Goal: Task Accomplishment & Management: Use online tool/utility

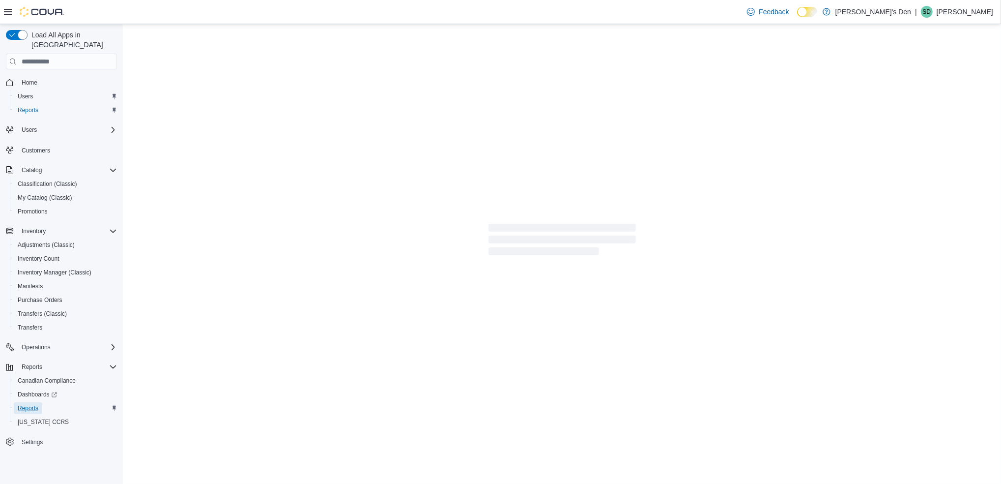
click at [35, 404] on span "Reports" at bounding box center [28, 408] width 21 height 8
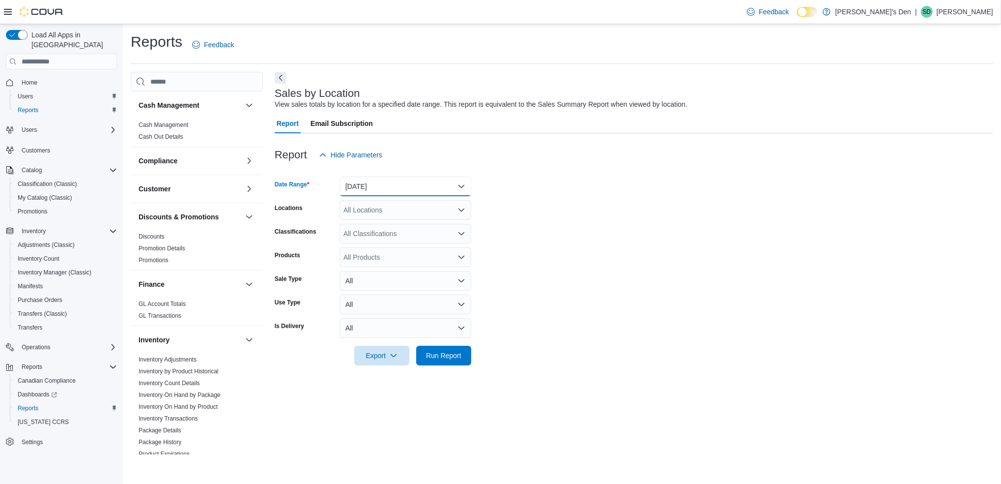
click at [388, 181] on button "[DATE]" at bounding box center [406, 186] width 132 height 20
click at [366, 225] on span "[DATE]" at bounding box center [411, 226] width 112 height 12
click at [434, 354] on span "Run Report" at bounding box center [443, 355] width 35 height 10
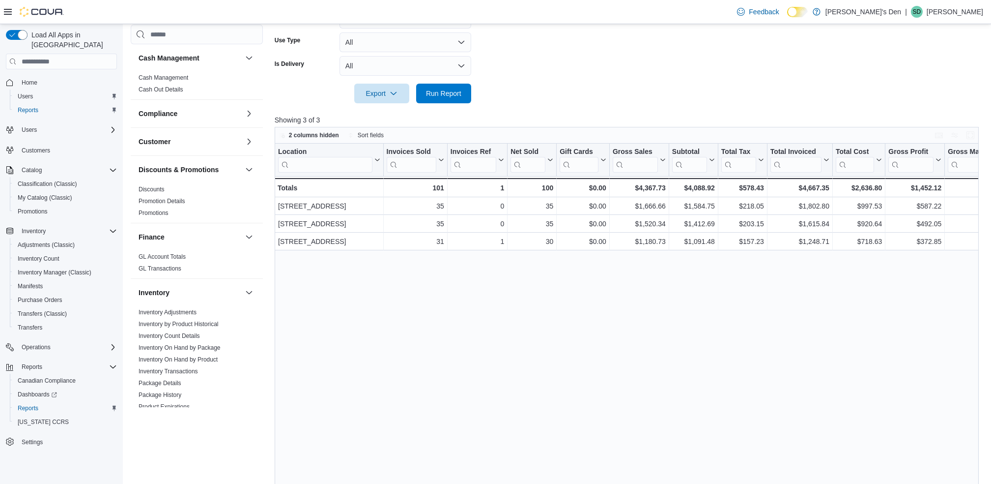
scroll to position [197, 0]
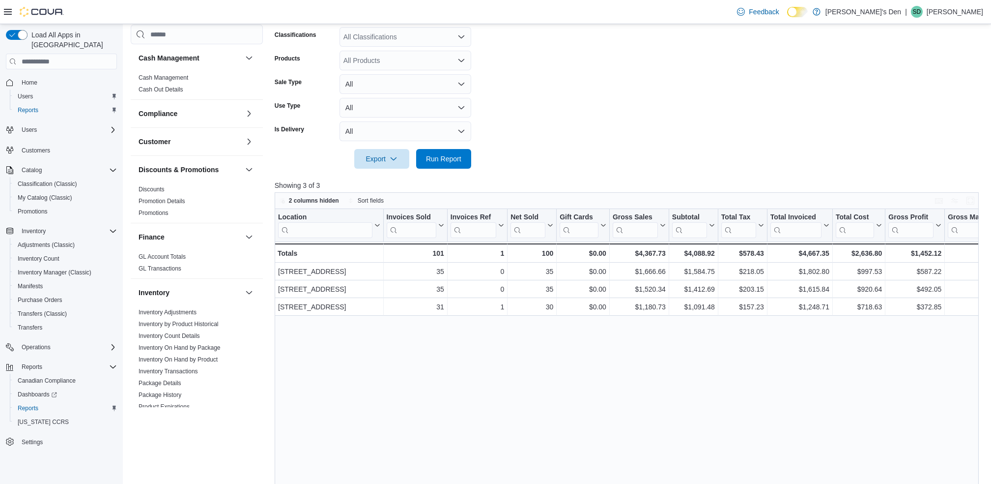
click at [461, 146] on div at bounding box center [631, 145] width 712 height 8
click at [459, 163] on span "Run Report" at bounding box center [443, 158] width 35 height 10
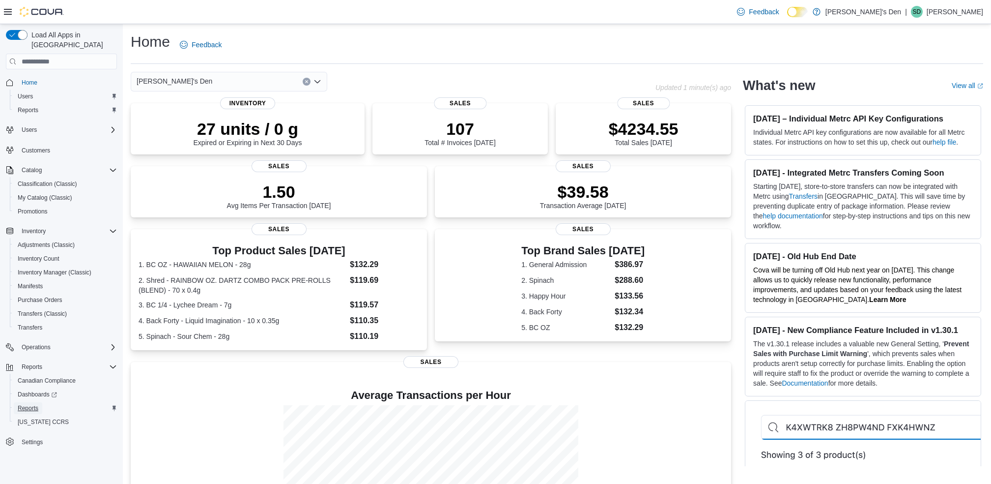
click at [29, 404] on span "Reports" at bounding box center [28, 408] width 21 height 8
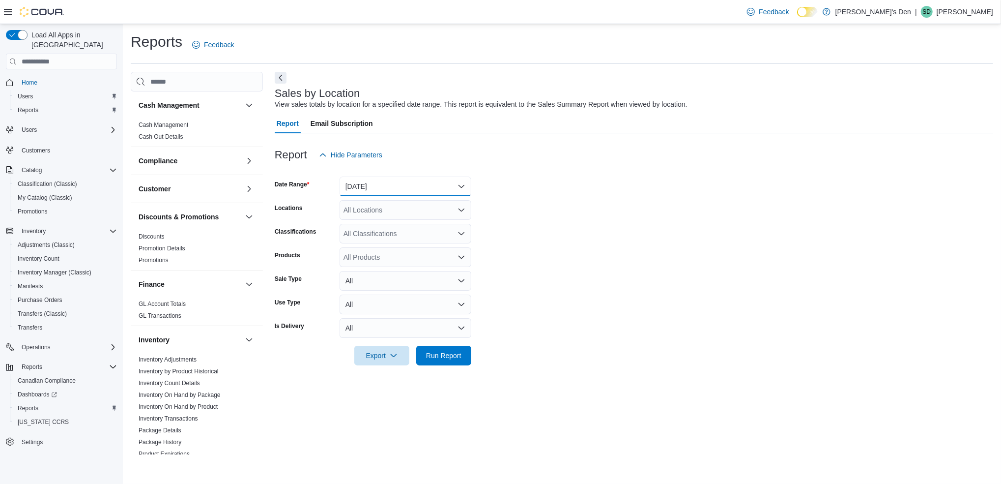
click at [399, 189] on button "[DATE]" at bounding box center [406, 186] width 132 height 20
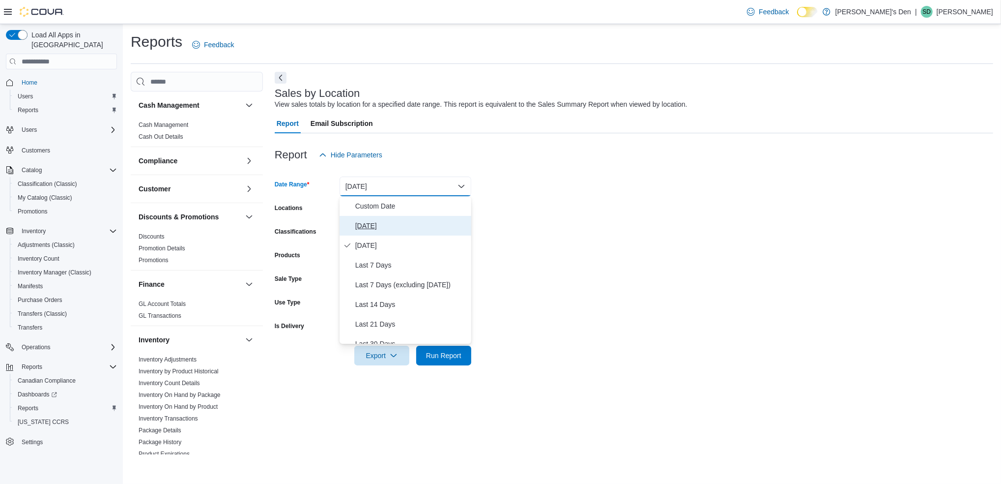
click at [373, 220] on span "[DATE]" at bounding box center [411, 226] width 112 height 12
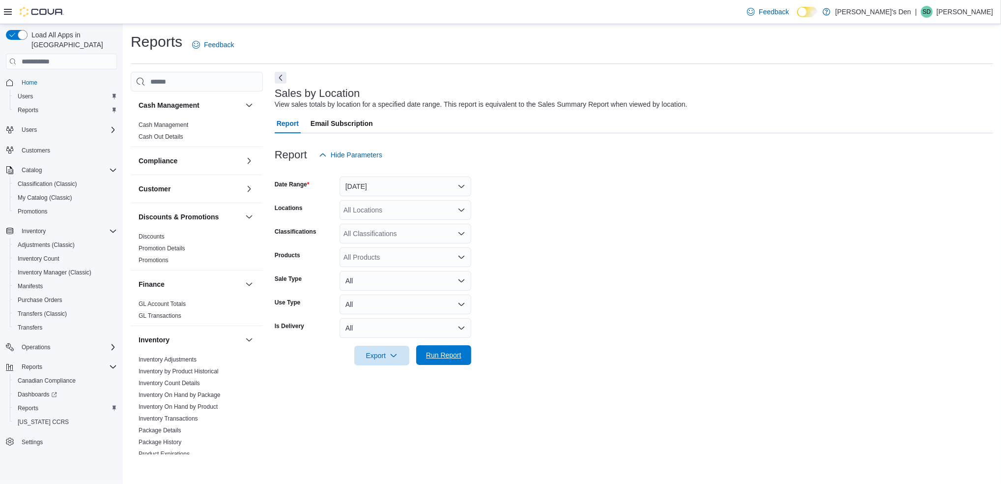
click at [447, 361] on span "Run Report" at bounding box center [443, 355] width 43 height 20
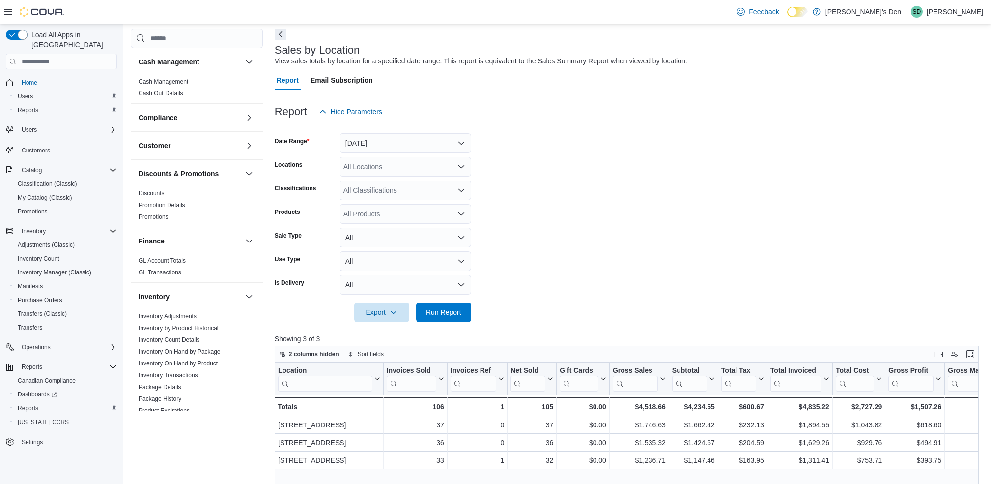
scroll to position [65, 0]
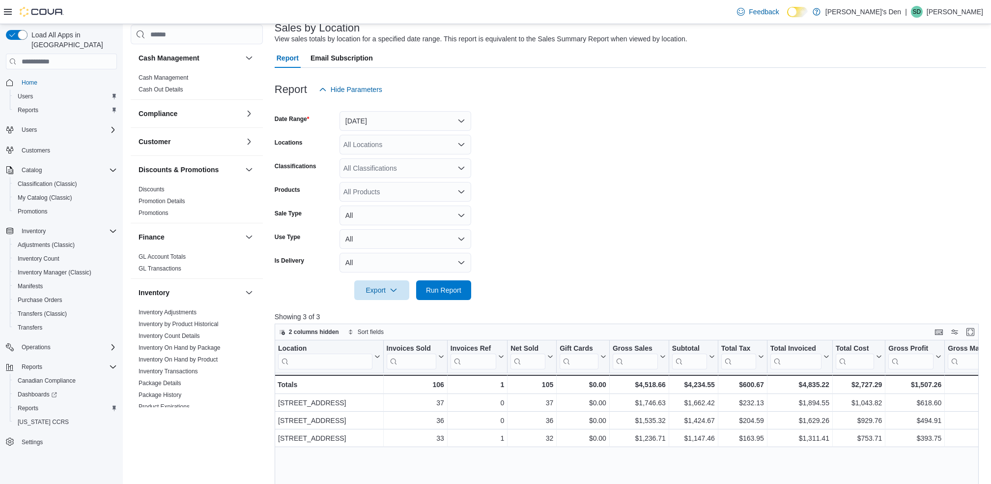
drag, startPoint x: 619, startPoint y: 269, endPoint x: 587, endPoint y: 233, distance: 47.7
click at [619, 268] on form "Date Range [DATE] Locations All Locations Classifications All Classifications P…" at bounding box center [631, 199] width 712 height 201
